Goal: Navigation & Orientation: Find specific page/section

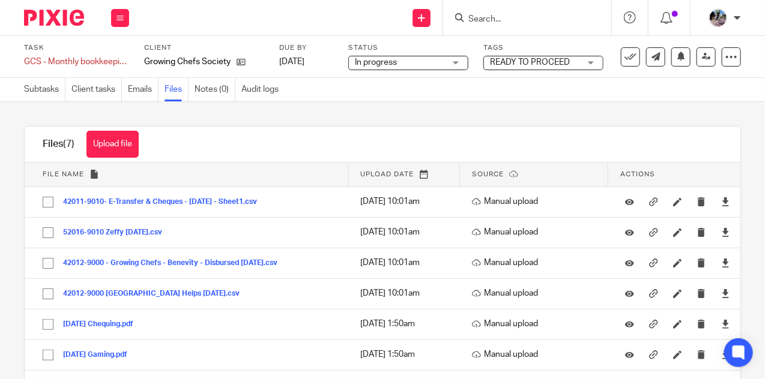
scroll to position [43, 0]
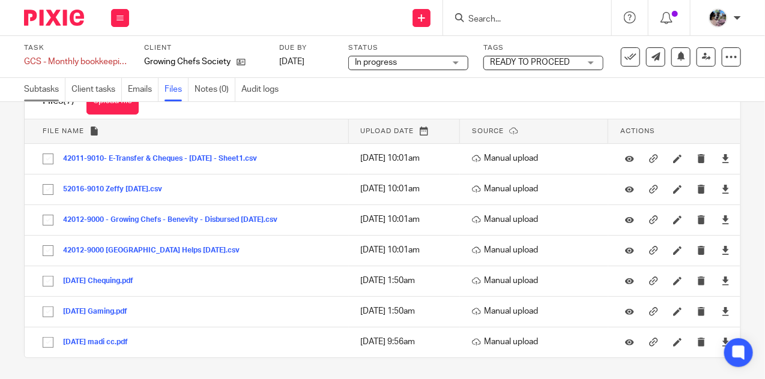
click at [42, 90] on link "Subtasks" at bounding box center [44, 89] width 41 height 23
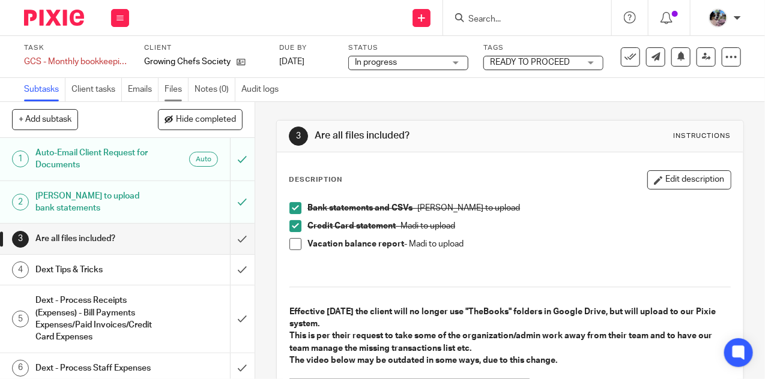
click at [176, 93] on link "Files" at bounding box center [176, 89] width 24 height 23
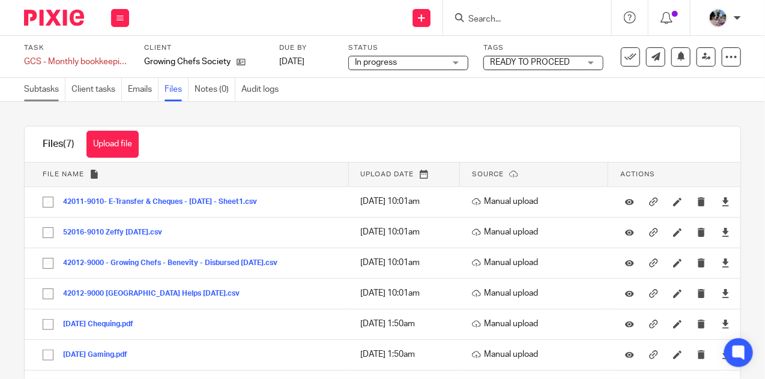
click at [43, 94] on link "Subtasks" at bounding box center [44, 89] width 41 height 23
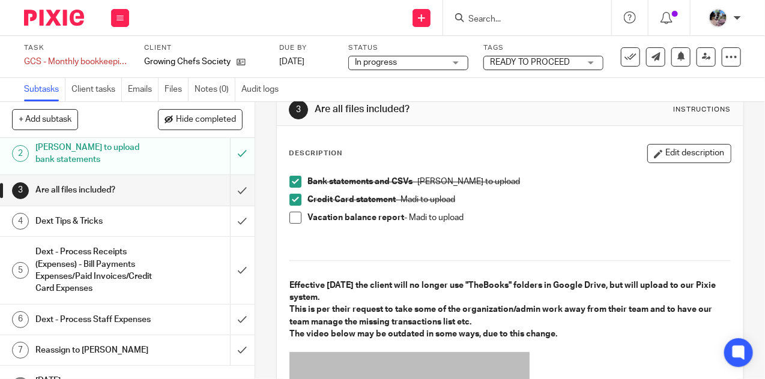
scroll to position [74, 0]
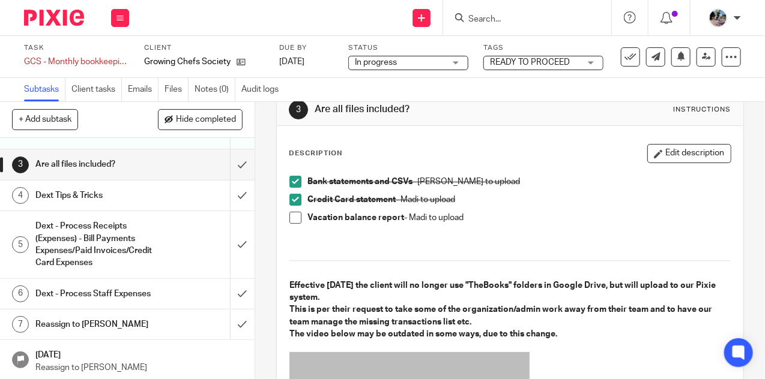
click at [160, 291] on div "Dext - Process Staff Expenses" at bounding box center [126, 294] width 183 height 18
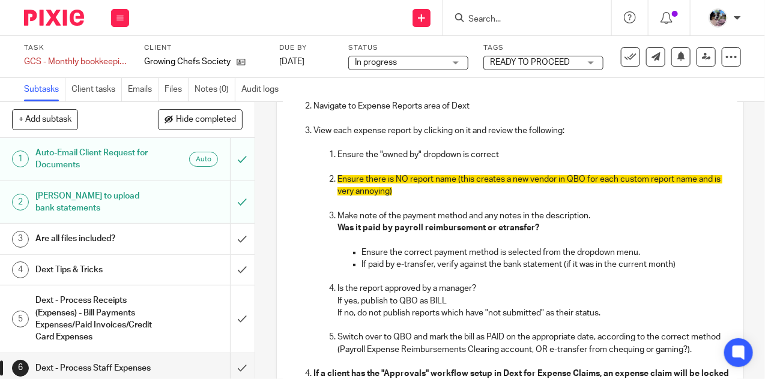
scroll to position [164, 0]
